Goal: Task Accomplishment & Management: Complete application form

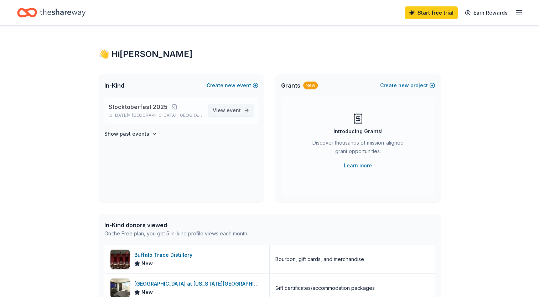
click at [223, 110] on span "View event" at bounding box center [227, 110] width 28 height 9
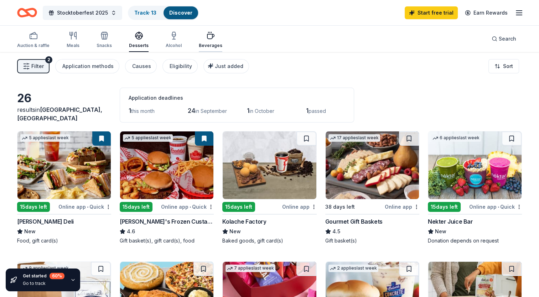
click at [211, 44] on div "Beverages" at bounding box center [211, 46] width 24 height 6
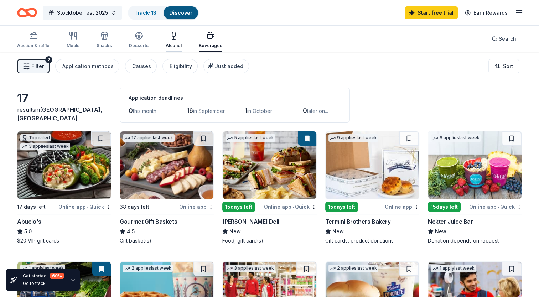
click at [168, 45] on div "Alcohol" at bounding box center [174, 46] width 16 height 6
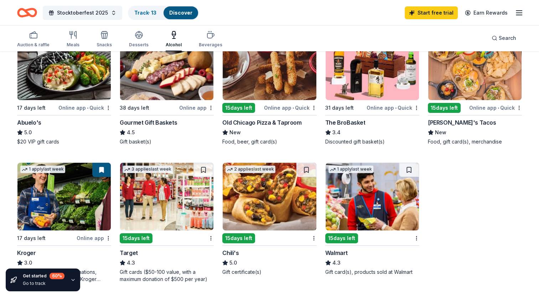
scroll to position [178, 0]
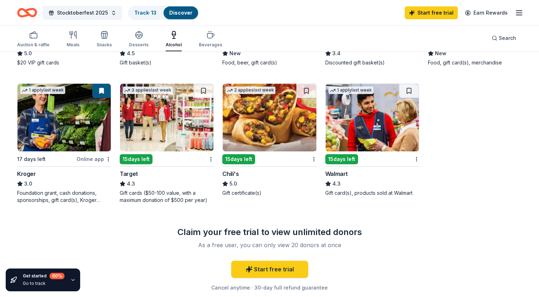
click at [244, 159] on div "15 days left" at bounding box center [238, 159] width 33 height 10
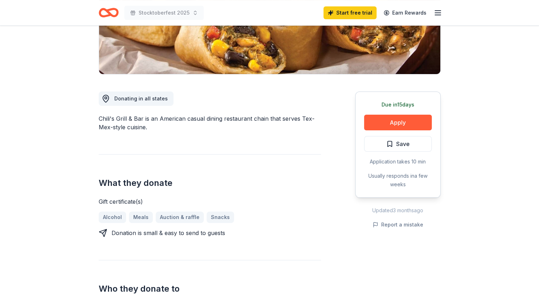
scroll to position [143, 0]
click at [399, 125] on button "Apply" at bounding box center [398, 122] width 68 height 16
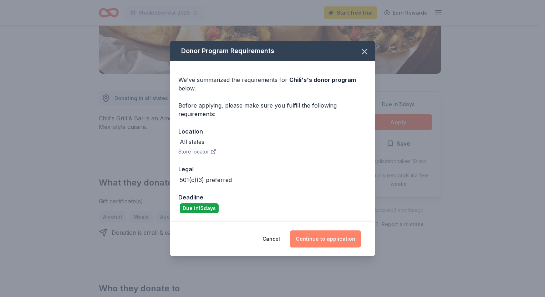
click at [323, 243] on button "Continue to application" at bounding box center [325, 239] width 71 height 17
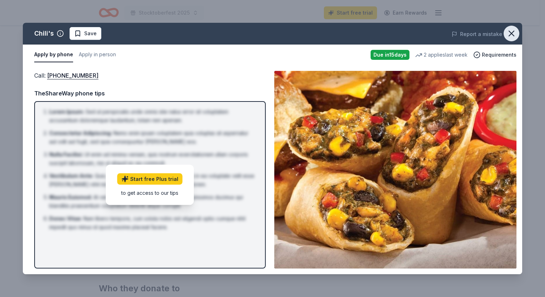
click at [510, 34] on icon "button" at bounding box center [511, 33] width 5 height 5
